Goal: Transaction & Acquisition: Purchase product/service

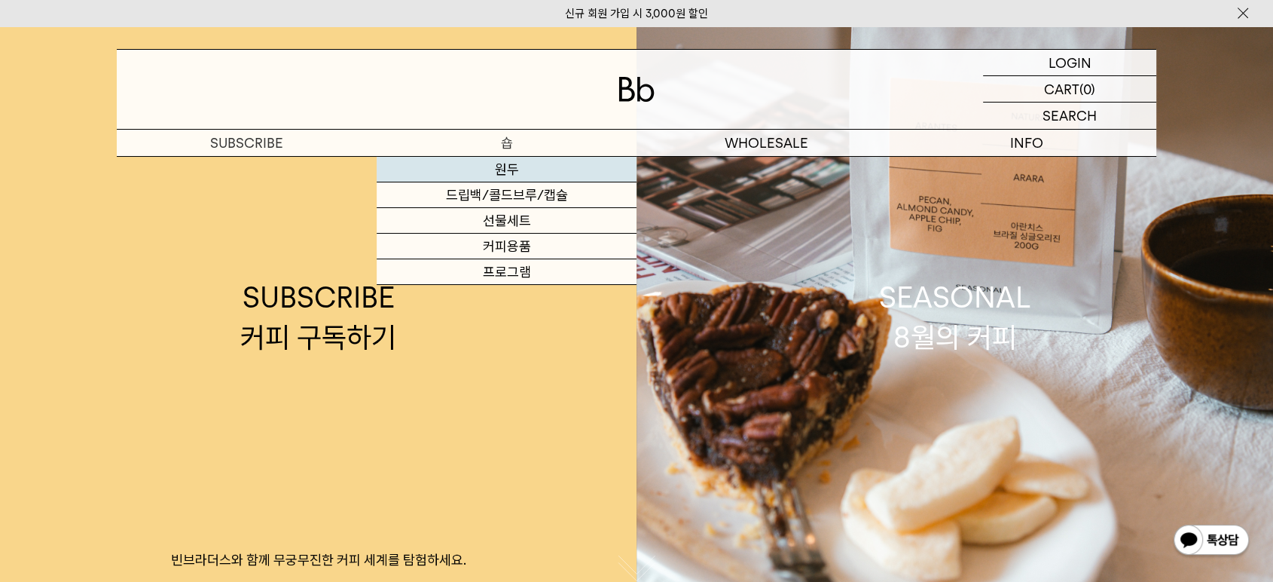
click at [518, 161] on link "원두" at bounding box center [507, 170] width 260 height 26
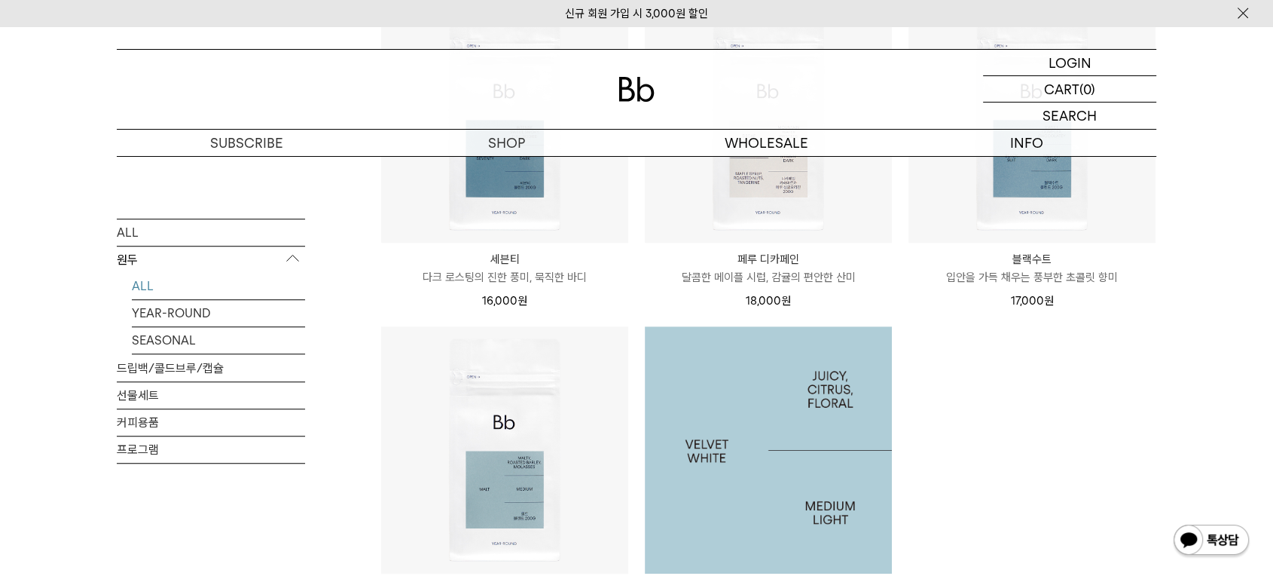
scroll to position [1255, 0]
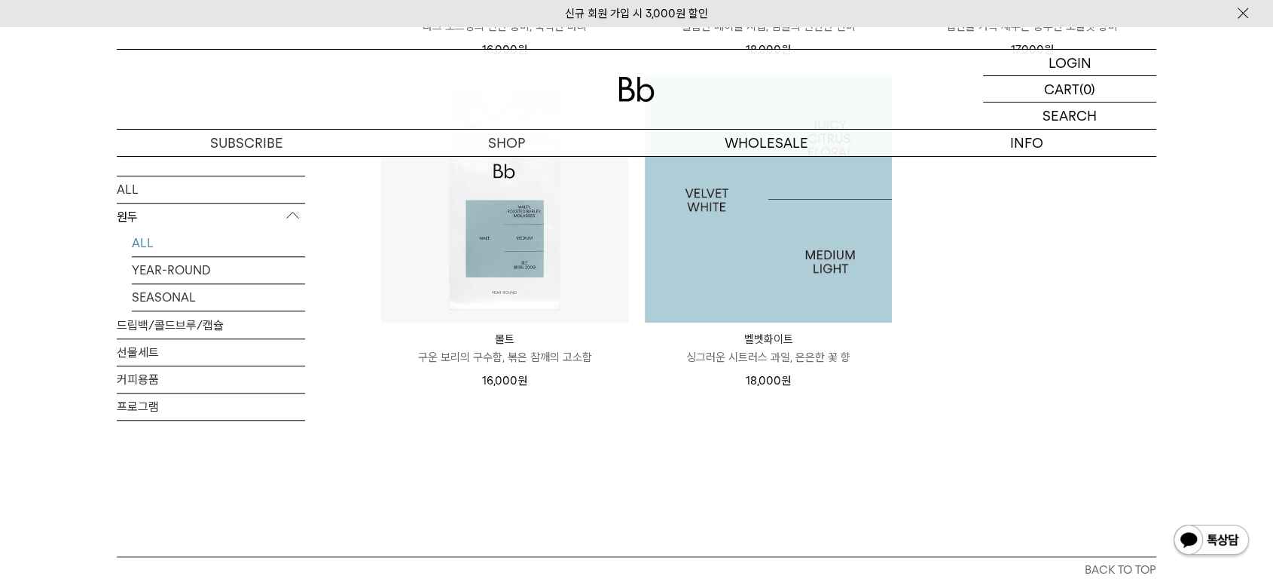
click at [732, 270] on img at bounding box center [768, 198] width 247 height 247
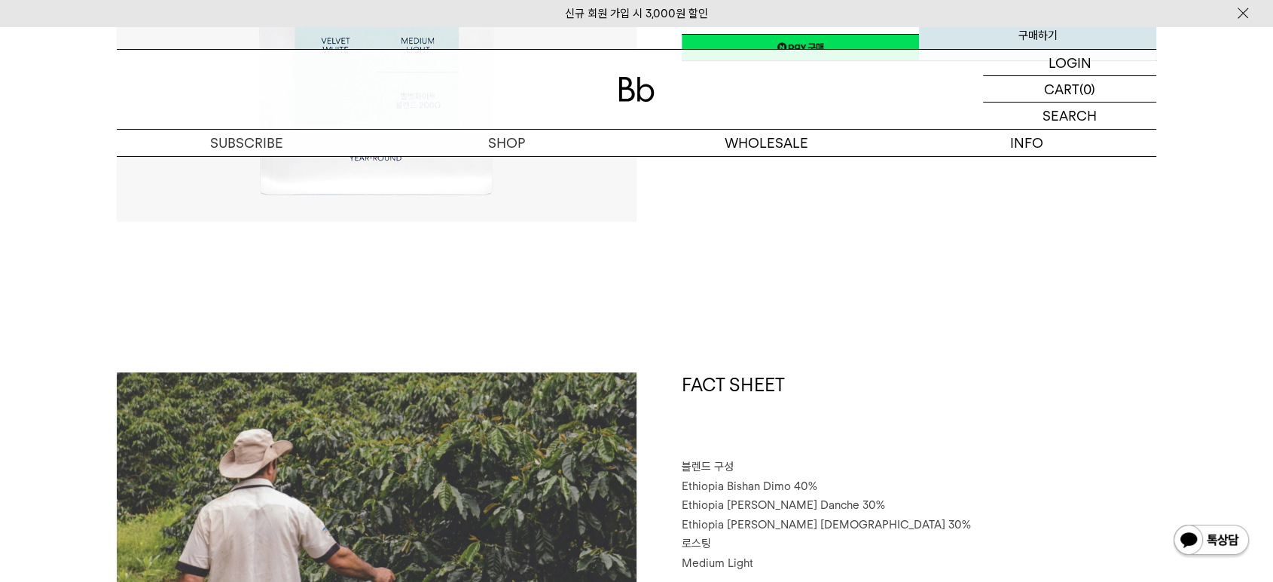
scroll to position [585, 0]
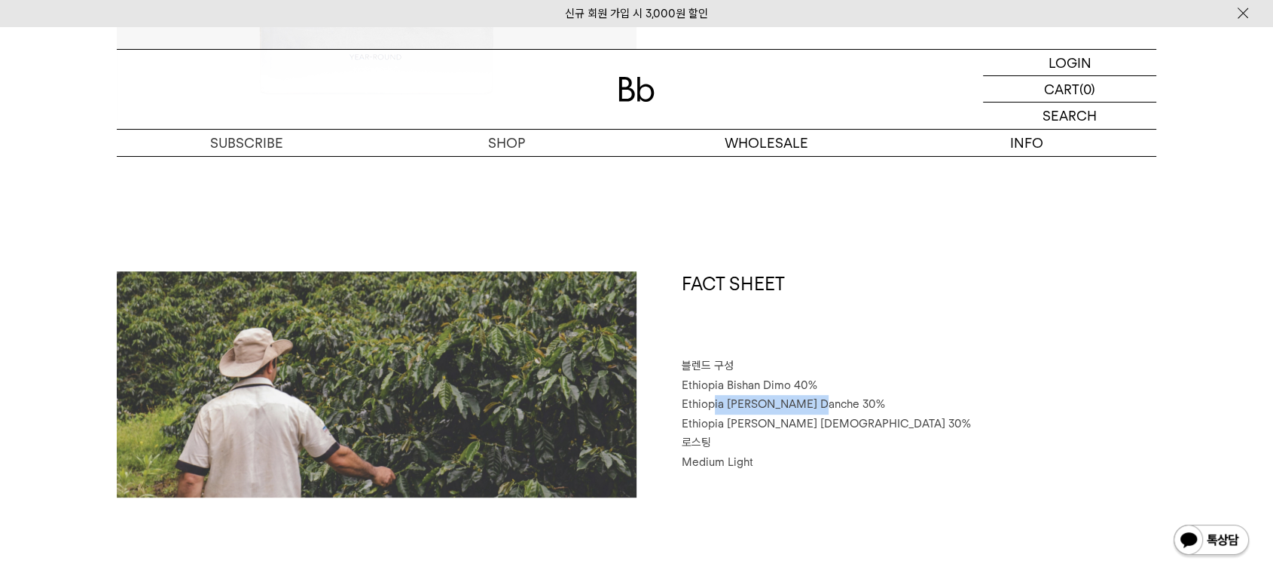
drag, startPoint x: 713, startPoint y: 395, endPoint x: 814, endPoint y: 407, distance: 100.9
click at [814, 406] on p "Ethiopia Habtamu Yirgacheffe Danche 30%" at bounding box center [919, 405] width 475 height 20
